Goal: Transaction & Acquisition: Download file/media

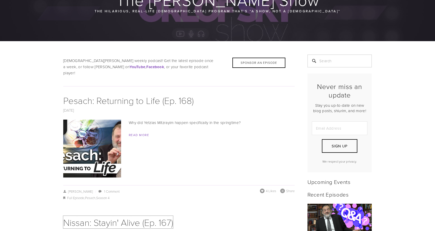
scroll to position [60, 0]
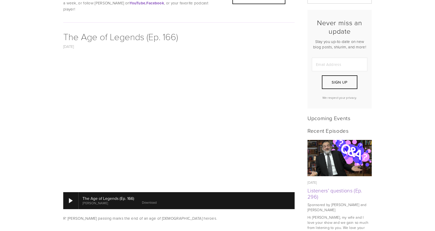
scroll to position [154, 0]
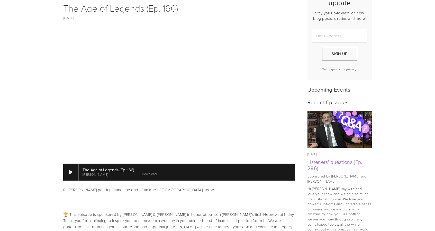
click at [152, 172] on link "Download" at bounding box center [149, 174] width 15 height 5
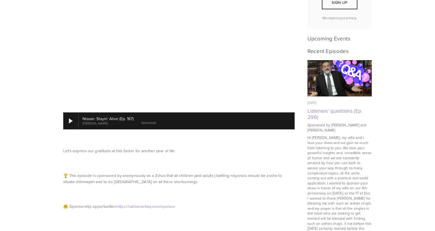
scroll to position [206, 0]
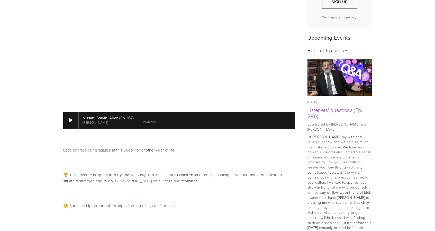
click at [147, 120] on link "Download" at bounding box center [148, 122] width 15 height 5
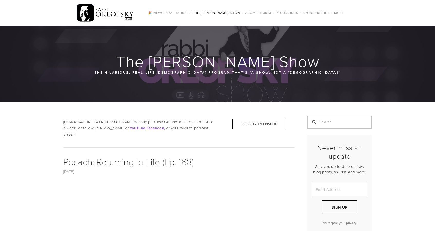
scroll to position [188, 0]
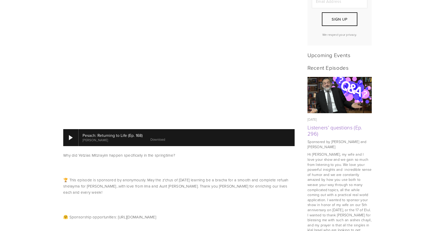
click at [158, 137] on link "Download" at bounding box center [157, 139] width 15 height 5
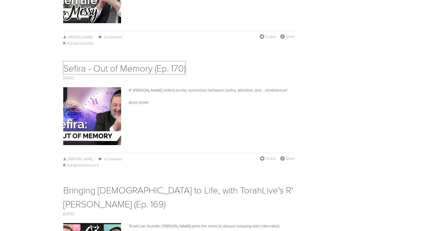
scroll to position [2187, 0]
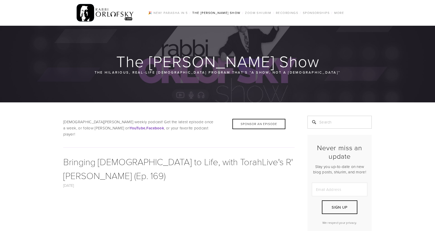
scroll to position [273, 0]
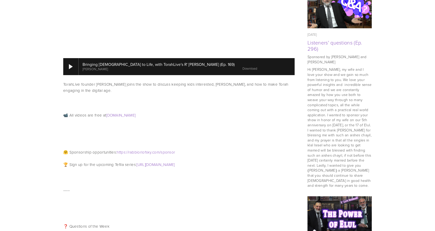
click at [243, 66] on link "Download" at bounding box center [250, 68] width 15 height 5
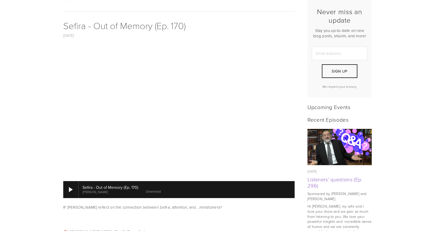
scroll to position [137, 0]
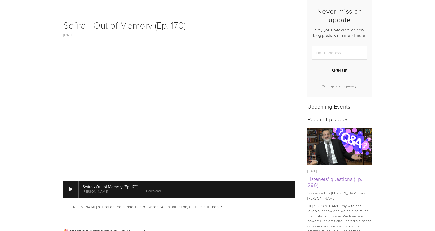
click at [155, 188] on div at bounding box center [187, 189] width 216 height 17
click at [154, 189] on link "Download" at bounding box center [157, 191] width 15 height 5
